Goal: Task Accomplishment & Management: Use online tool/utility

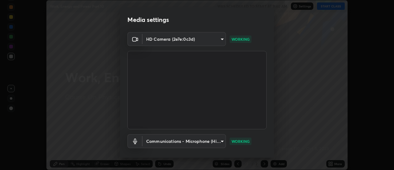
scroll to position [32, 0]
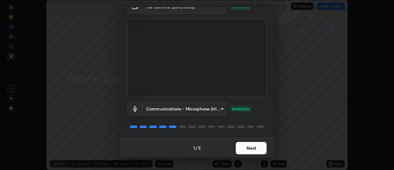
click at [248, 145] on button "Next" at bounding box center [251, 148] width 31 height 12
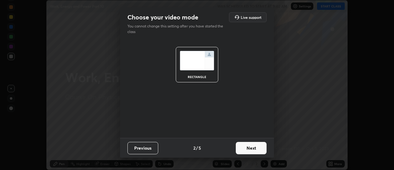
click at [248, 145] on button "Next" at bounding box center [251, 148] width 31 height 12
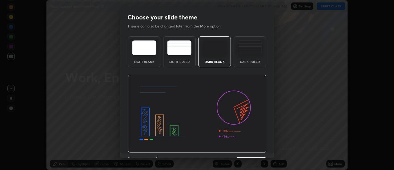
scroll to position [15, 0]
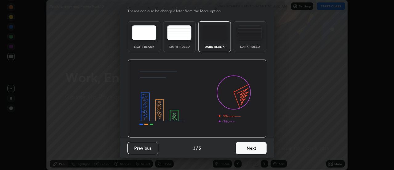
click at [244, 146] on button "Next" at bounding box center [251, 148] width 31 height 12
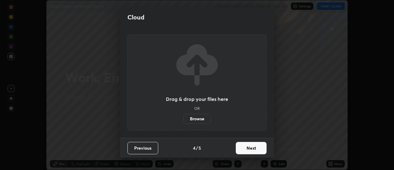
scroll to position [0, 0]
click at [251, 147] on button "Next" at bounding box center [251, 148] width 31 height 12
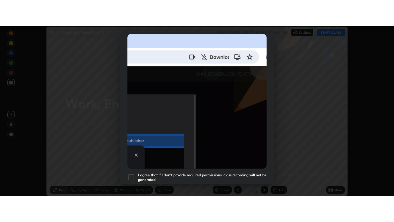
scroll to position [158, 0]
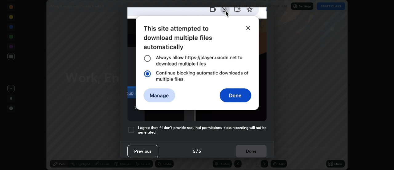
click at [215, 125] on h5 "I agree that if I don't provide required permissions, class recording will not …" at bounding box center [202, 130] width 129 height 10
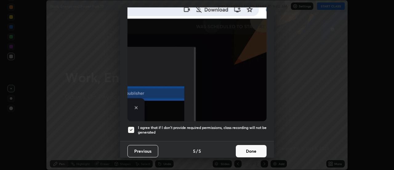
click at [249, 147] on button "Done" at bounding box center [251, 151] width 31 height 12
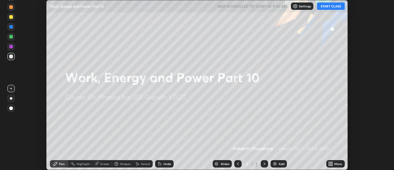
click at [330, 6] on button "START CLASS" at bounding box center [331, 5] width 28 height 7
click at [334, 163] on div "More" at bounding box center [335, 163] width 18 height 7
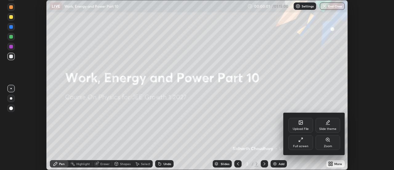
click at [303, 143] on div "Full screen" at bounding box center [300, 142] width 25 height 15
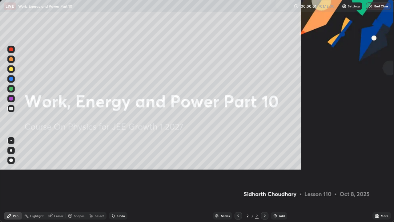
scroll to position [222, 394]
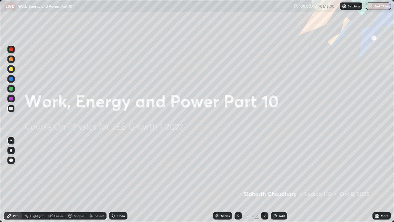
click at [283, 169] on div "Add" at bounding box center [282, 215] width 6 height 3
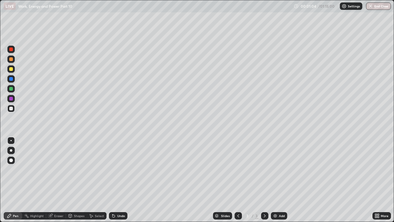
click at [12, 149] on div at bounding box center [11, 150] width 2 height 2
click at [11, 109] on div at bounding box center [11, 108] width 4 height 4
click at [13, 159] on div at bounding box center [10, 159] width 7 height 7
click at [11, 97] on div at bounding box center [11, 99] width 4 height 4
click at [12, 70] on div at bounding box center [11, 69] width 4 height 4
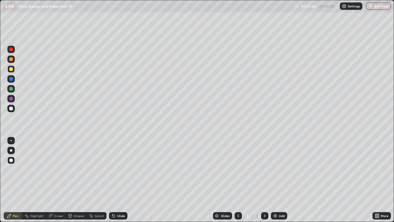
click at [11, 151] on div at bounding box center [11, 150] width 2 height 2
click at [12, 69] on div at bounding box center [11, 69] width 4 height 4
click at [277, 169] on img at bounding box center [275, 215] width 5 height 5
click at [11, 110] on div at bounding box center [11, 108] width 4 height 4
click at [12, 89] on div at bounding box center [11, 89] width 4 height 4
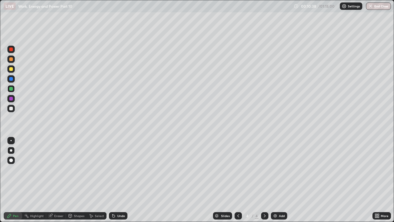
click at [12, 70] on div at bounding box center [11, 69] width 4 height 4
click at [55, 169] on div "Eraser" at bounding box center [56, 215] width 20 height 7
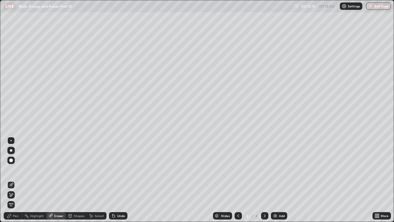
click at [15, 169] on div "Pen" at bounding box center [16, 215] width 6 height 3
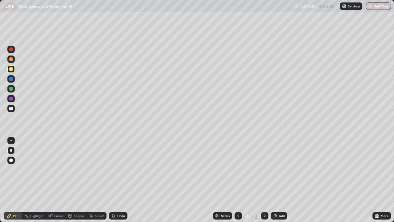
click at [54, 169] on div "Eraser" at bounding box center [58, 215] width 9 height 3
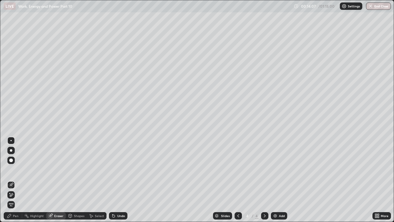
click at [16, 169] on div "Pen" at bounding box center [16, 215] width 6 height 3
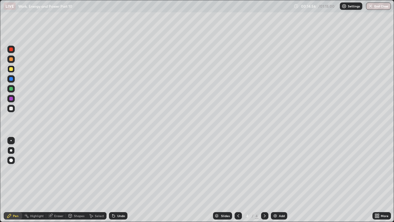
click at [114, 169] on icon at bounding box center [113, 215] width 5 height 5
click at [10, 89] on div at bounding box center [11, 89] width 4 height 4
click at [121, 169] on div "Undo" at bounding box center [121, 215] width 8 height 3
click at [122, 169] on div "Undo" at bounding box center [118, 215] width 18 height 7
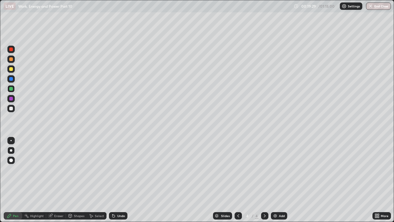
click at [123, 169] on div "Undo" at bounding box center [118, 215] width 18 height 7
click at [122, 169] on div "Undo" at bounding box center [118, 215] width 18 height 7
click at [120, 169] on div "Undo" at bounding box center [121, 215] width 8 height 3
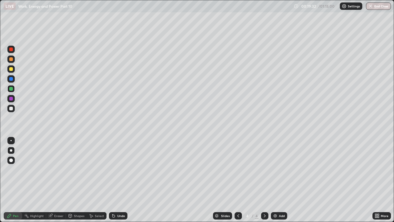
click at [119, 169] on div "Undo" at bounding box center [121, 215] width 8 height 3
click at [118, 169] on div "Undo" at bounding box center [121, 215] width 8 height 3
click at [118, 169] on div "Undo" at bounding box center [118, 215] width 18 height 7
click at [117, 169] on div "Undo" at bounding box center [121, 215] width 8 height 3
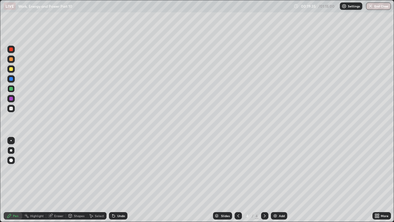
click at [117, 169] on div "Undo" at bounding box center [118, 215] width 18 height 7
click at [118, 169] on div "Undo" at bounding box center [118, 215] width 18 height 7
click at [116, 169] on div "Undo" at bounding box center [118, 215] width 18 height 7
click at [115, 169] on icon at bounding box center [113, 215] width 5 height 5
click at [12, 59] on div at bounding box center [11, 59] width 4 height 4
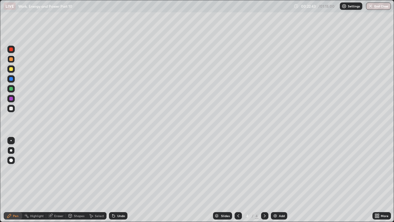
click at [40, 169] on div "Highlight" at bounding box center [37, 215] width 14 height 3
click at [114, 169] on icon at bounding box center [113, 215] width 5 height 5
click at [11, 59] on div at bounding box center [11, 59] width 4 height 4
click at [15, 169] on div "Pen" at bounding box center [16, 215] width 6 height 3
click at [274, 169] on img at bounding box center [275, 215] width 5 height 5
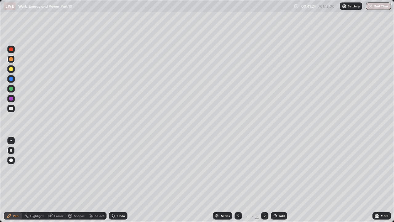
click at [11, 68] on div at bounding box center [11, 69] width 4 height 4
click at [10, 108] on div at bounding box center [11, 108] width 4 height 4
click at [121, 169] on div "Undo" at bounding box center [121, 215] width 8 height 3
click at [119, 169] on div "Undo" at bounding box center [118, 215] width 18 height 7
click at [117, 169] on div "Undo" at bounding box center [118, 215] width 18 height 7
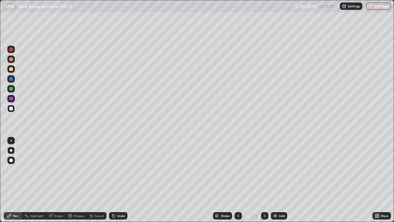
click at [115, 169] on div "Undo" at bounding box center [118, 215] width 18 height 7
click at [117, 169] on div "Undo" at bounding box center [121, 215] width 8 height 3
click at [119, 169] on div "Undo" at bounding box center [121, 215] width 8 height 3
click at [121, 169] on div "Undo" at bounding box center [121, 215] width 8 height 3
click at [122, 169] on div "Undo" at bounding box center [121, 215] width 8 height 3
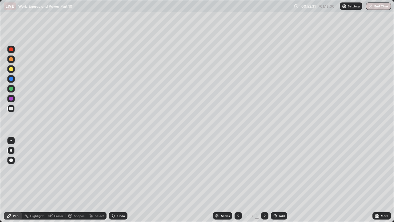
click at [275, 169] on img at bounding box center [275, 215] width 5 height 5
click at [12, 108] on div at bounding box center [11, 108] width 4 height 4
click at [11, 69] on div at bounding box center [11, 69] width 4 height 4
click at [10, 68] on div at bounding box center [11, 69] width 4 height 4
click at [11, 60] on div at bounding box center [11, 59] width 4 height 4
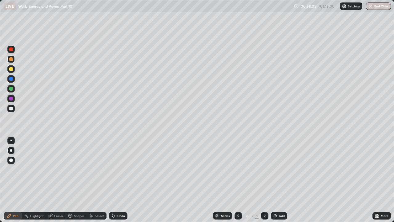
click at [277, 169] on img at bounding box center [275, 215] width 5 height 5
click at [12, 110] on div at bounding box center [11, 108] width 4 height 4
click at [11, 69] on div at bounding box center [11, 69] width 4 height 4
click at [11, 60] on div at bounding box center [11, 59] width 4 height 4
click at [10, 70] on div at bounding box center [11, 69] width 4 height 4
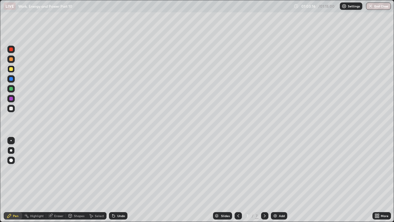
click at [12, 60] on div at bounding box center [11, 59] width 4 height 4
click at [278, 169] on div "Add" at bounding box center [279, 215] width 16 height 7
click at [12, 107] on div at bounding box center [11, 108] width 4 height 4
click at [58, 169] on div "Eraser" at bounding box center [58, 215] width 9 height 3
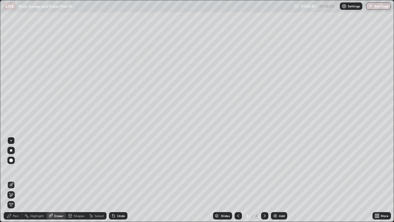
click at [14, 169] on div "Pen" at bounding box center [13, 215] width 18 height 7
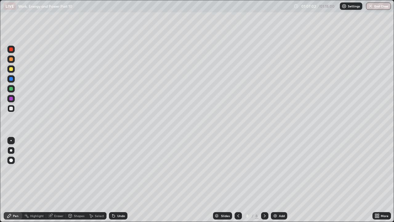
click at [59, 169] on div "Eraser" at bounding box center [58, 215] width 9 height 3
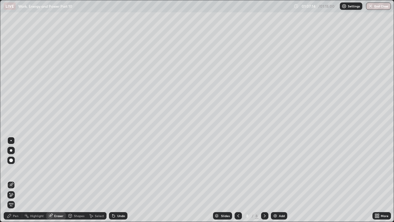
click at [16, 169] on div "Pen" at bounding box center [16, 215] width 6 height 3
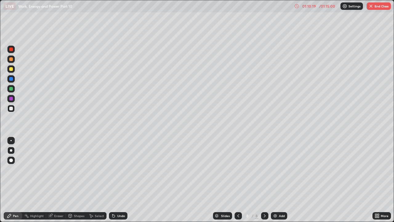
click at [12, 69] on div at bounding box center [11, 69] width 4 height 4
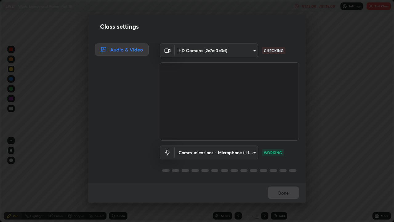
click at [280, 169] on div "Done" at bounding box center [197, 192] width 218 height 20
click at [276, 169] on div "Done" at bounding box center [197, 192] width 218 height 20
click at [274, 169] on div "Done" at bounding box center [197, 192] width 218 height 20
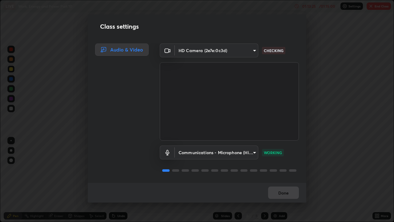
click at [280, 169] on div "Done" at bounding box center [197, 192] width 218 height 20
click at [278, 169] on div "Done" at bounding box center [197, 192] width 218 height 20
click at [276, 169] on div "Done" at bounding box center [197, 192] width 218 height 20
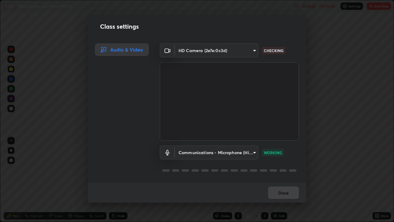
click at [276, 169] on div "Done" at bounding box center [197, 192] width 218 height 20
click at [275, 169] on div "Done" at bounding box center [197, 192] width 218 height 20
click at [273, 169] on div "Done" at bounding box center [197, 192] width 218 height 20
click at [272, 169] on div "Done" at bounding box center [197, 192] width 218 height 20
click at [273, 169] on div "Done" at bounding box center [197, 192] width 218 height 20
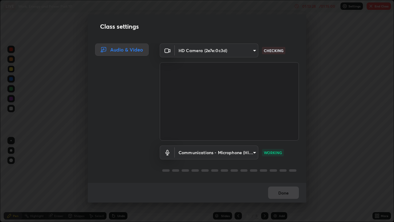
click at [273, 169] on div "Done" at bounding box center [197, 192] width 218 height 20
click at [274, 169] on div "Done" at bounding box center [197, 192] width 218 height 20
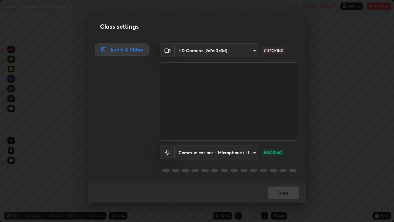
click at [275, 169] on div "Done" at bounding box center [197, 192] width 218 height 20
click at [274, 169] on div "Done" at bounding box center [197, 192] width 218 height 20
click at [337, 108] on div "Class settings Audio & Video HD Camera (2e7e:0c3d) ca21a47273097534714df5a19005…" at bounding box center [197, 111] width 394 height 222
click at [349, 130] on div "Class settings Audio & Video HD Camera (2e7e:0c3d) ca21a47273097534714df5a19005…" at bounding box center [197, 111] width 394 height 222
